Goal: Find specific page/section: Find specific page/section

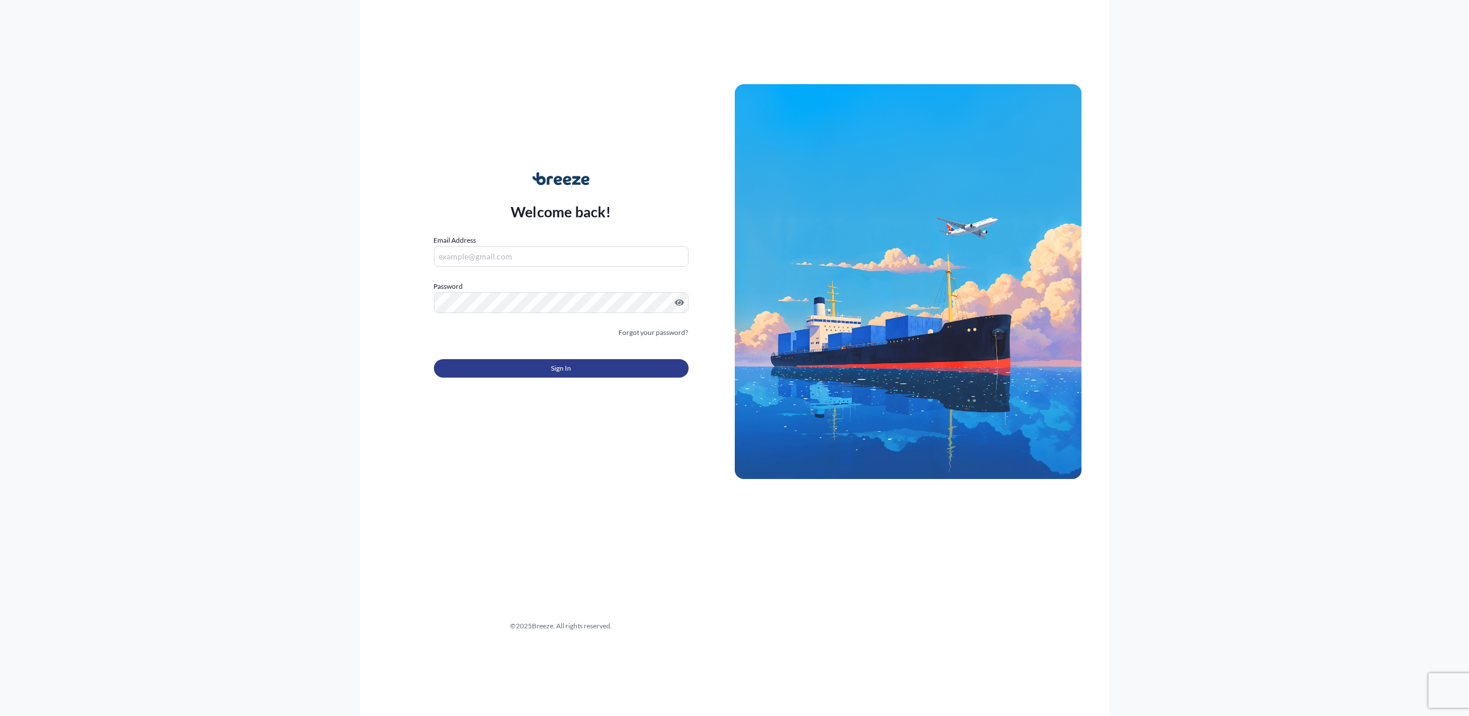
type input "[PERSON_NAME][EMAIL_ADDRESS][DOMAIN_NAME]"
click at [568, 369] on span "Sign In" at bounding box center [561, 368] width 20 height 12
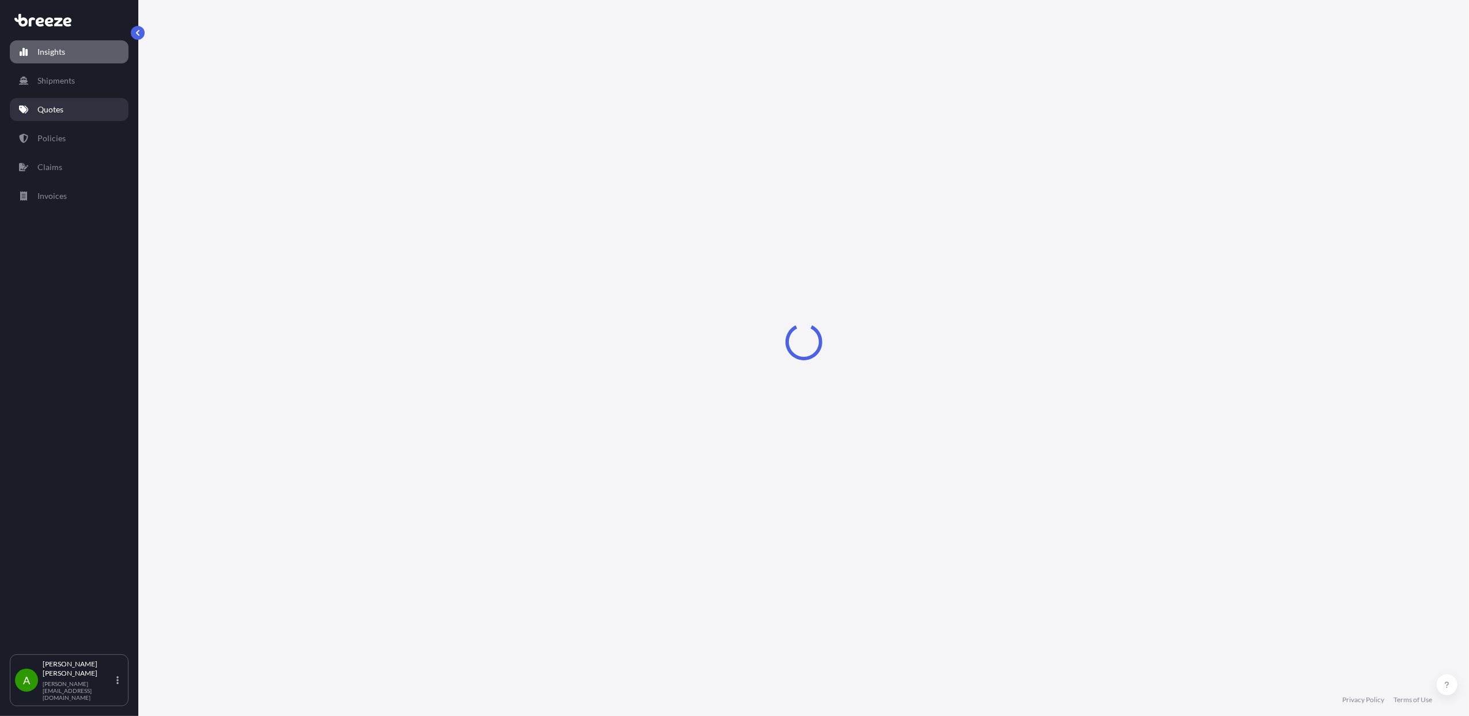
select select "2025"
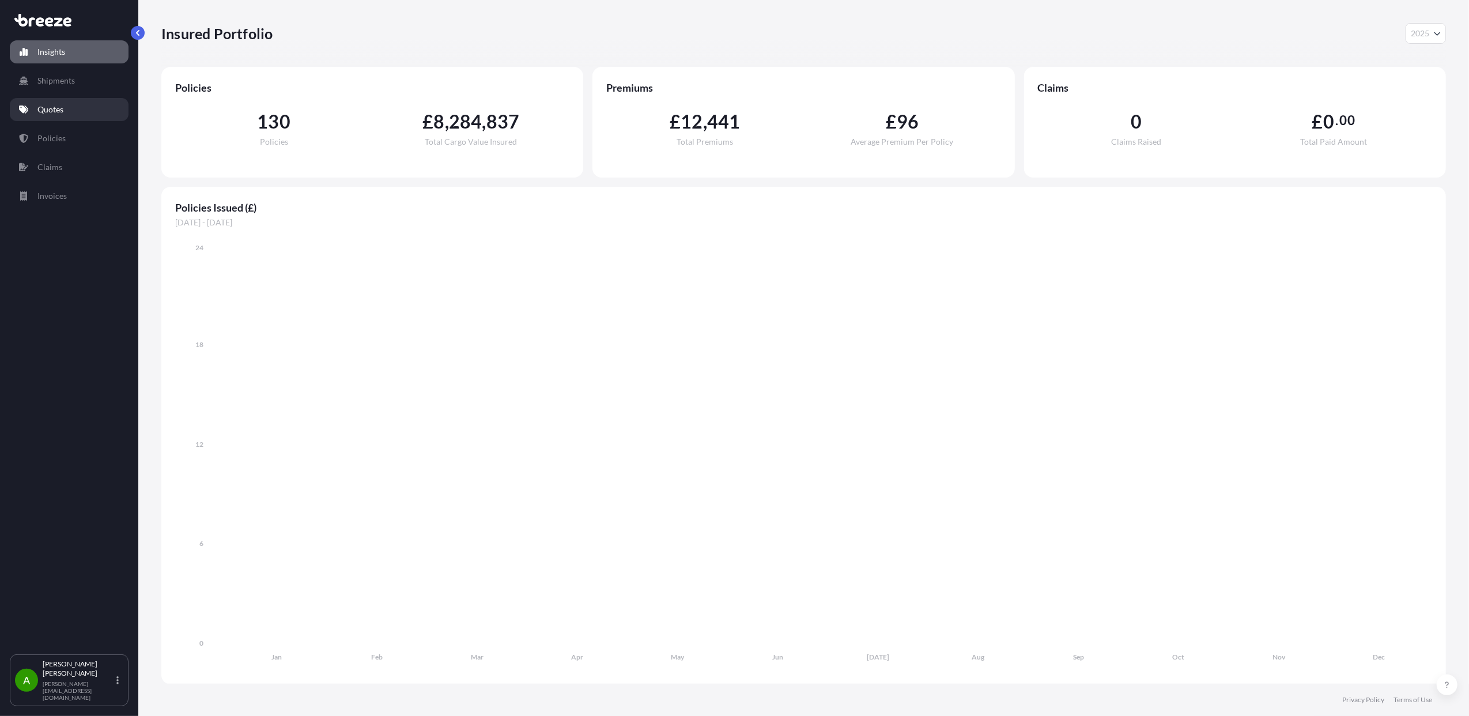
click at [44, 109] on p "Quotes" at bounding box center [50, 110] width 26 height 12
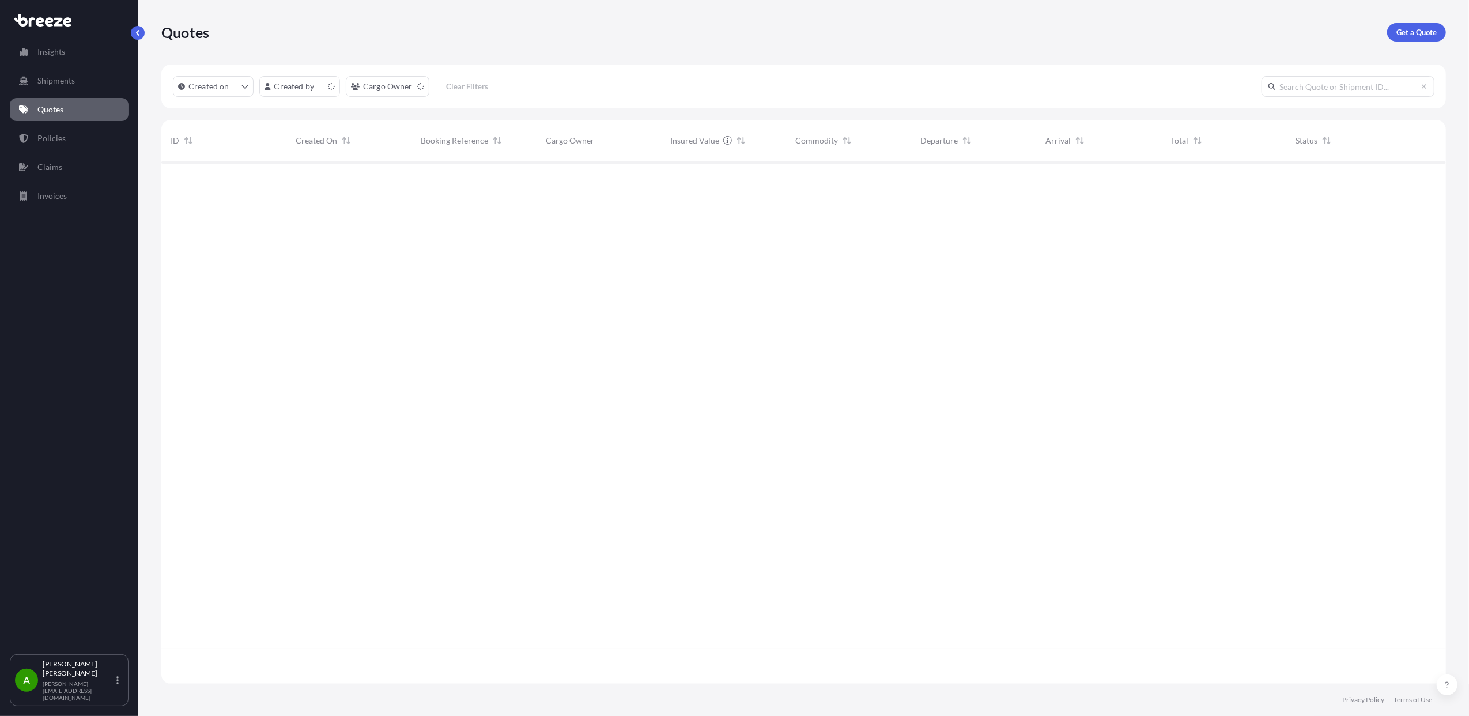
scroll to position [517, 1273]
click at [416, 91] on html "Insights Shipments Quotes Policies Claims Invoices A [PERSON_NAME] [PERSON_NAME…" at bounding box center [734, 358] width 1469 height 716
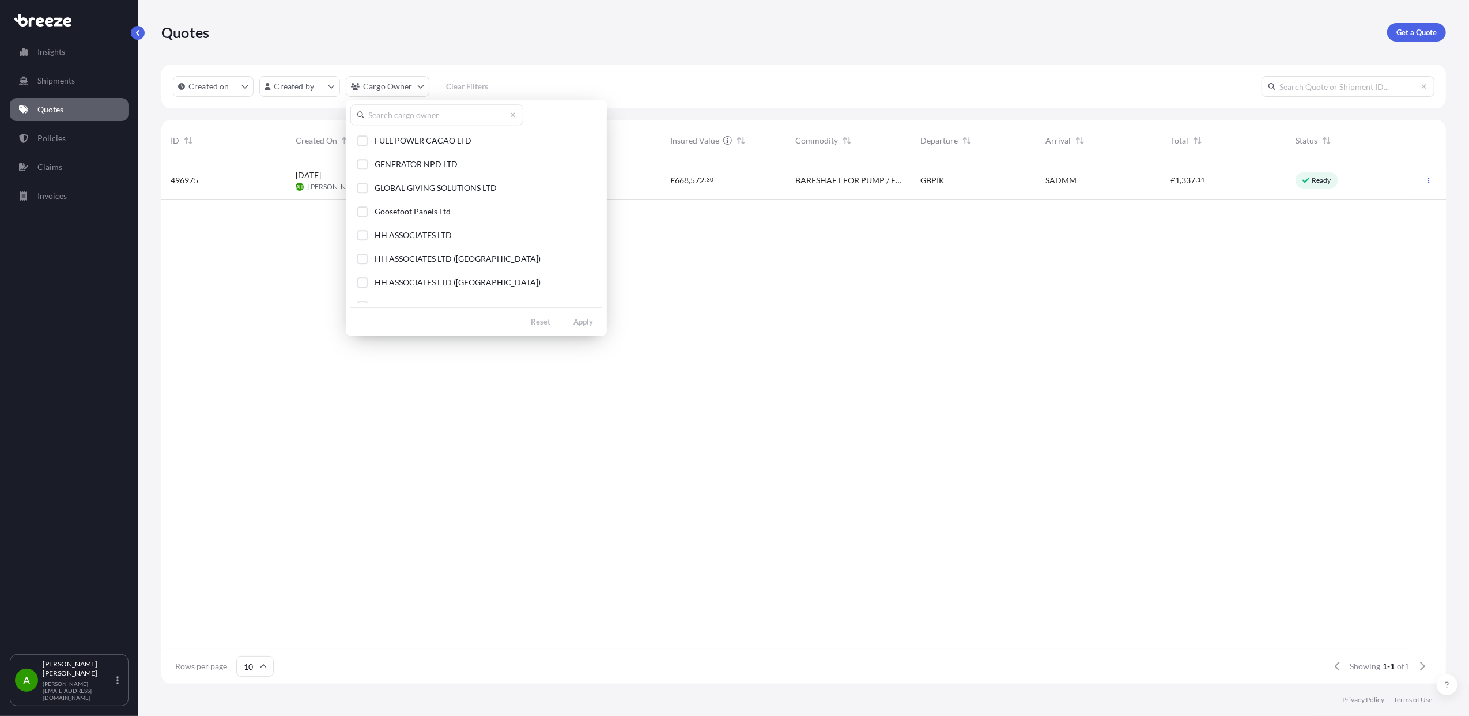
scroll to position [691, 0]
